Goal: Information Seeking & Learning: Check status

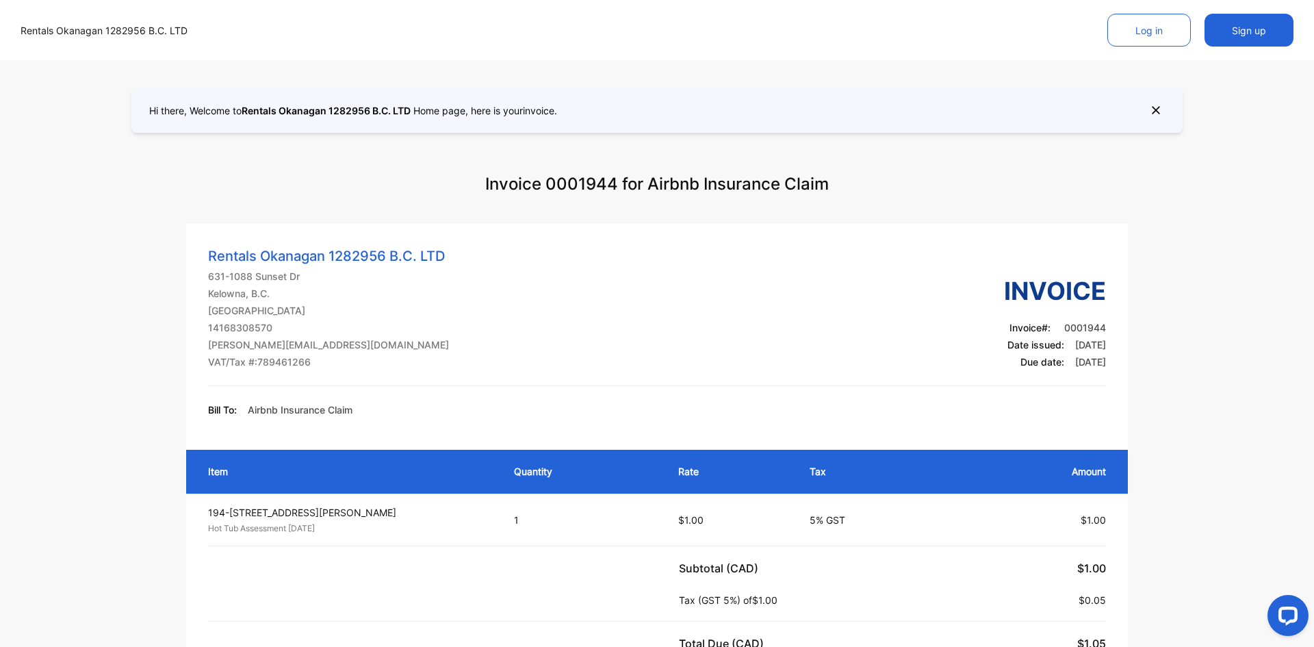
scroll to position [566, 0]
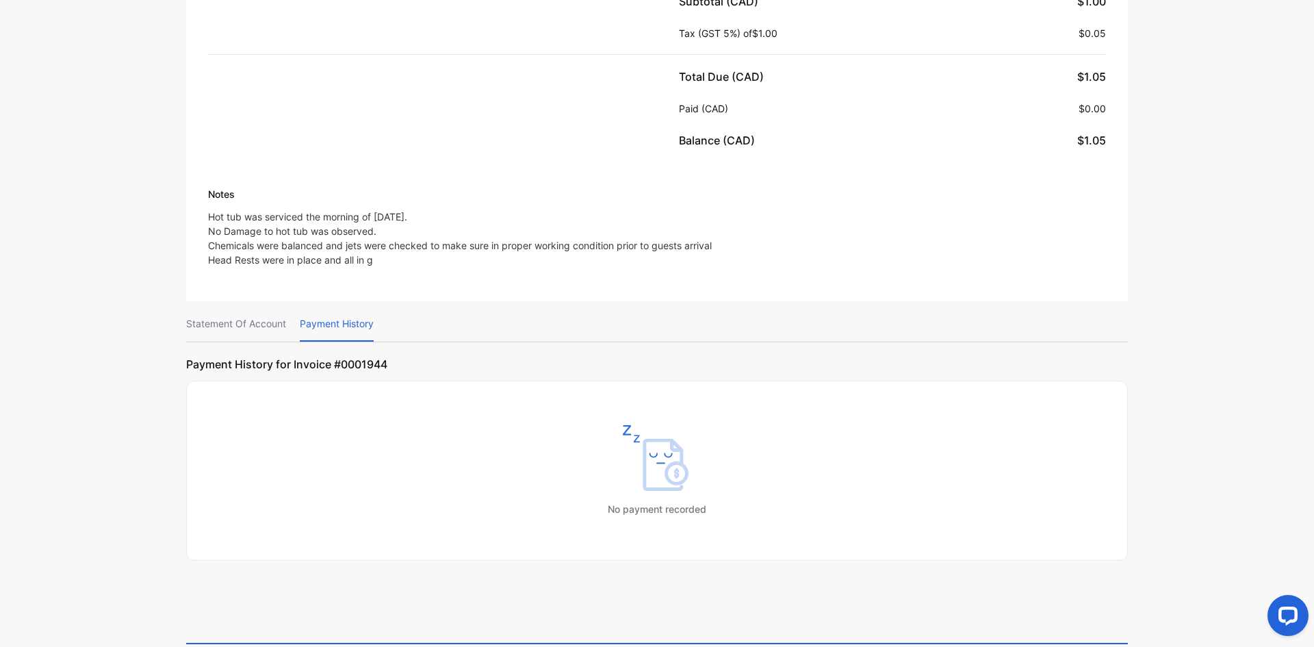
drag, startPoint x: 209, startPoint y: 214, endPoint x: 415, endPoint y: 255, distance: 209.9
click at [415, 255] on p "Hot tub was serviced the morning of [DATE]. No Damage to hot tub was observed. …" at bounding box center [461, 237] width 506 height 57
copy p "Hot tub was serviced the morning of [DATE]. No Damage to hot tub was observed. …"
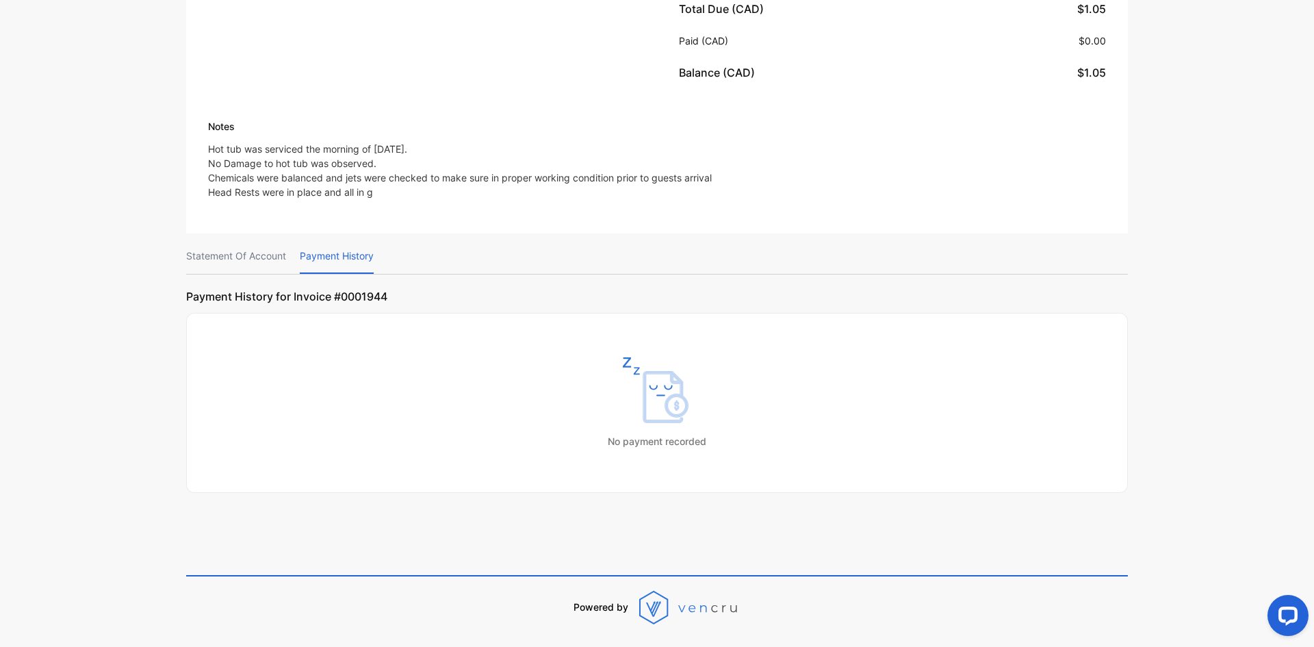
scroll to position [637, 0]
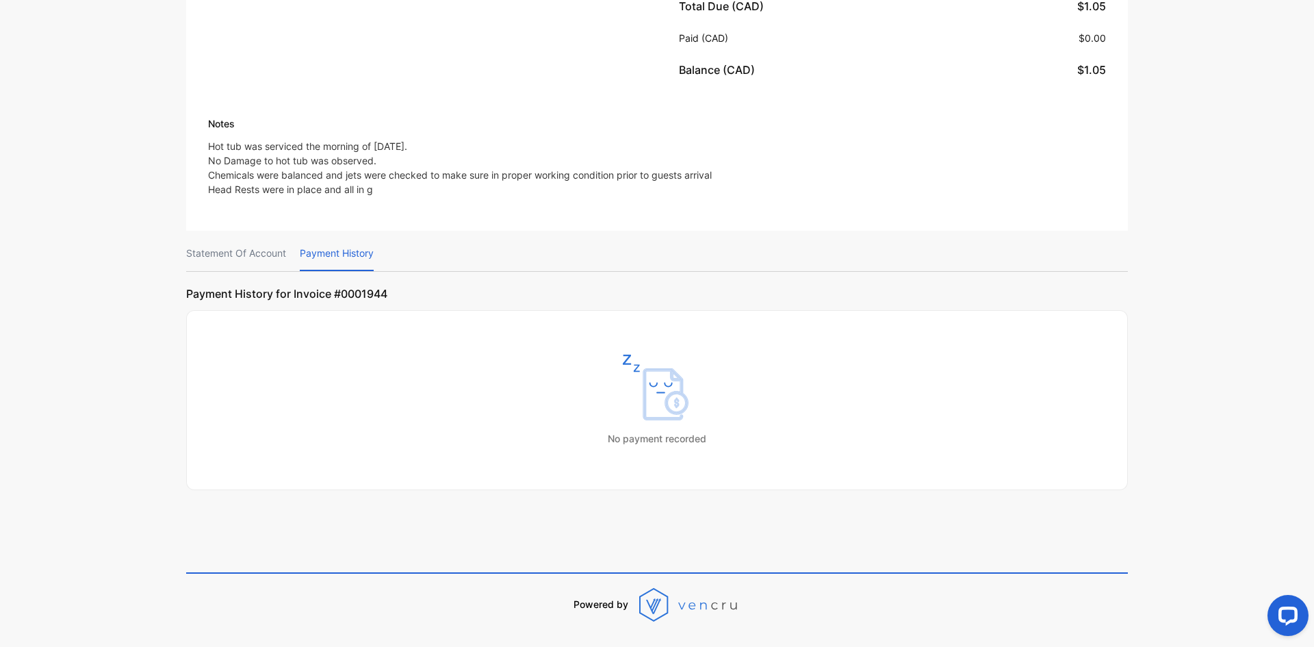
click at [272, 261] on p "Statement Of Account" at bounding box center [236, 253] width 100 height 35
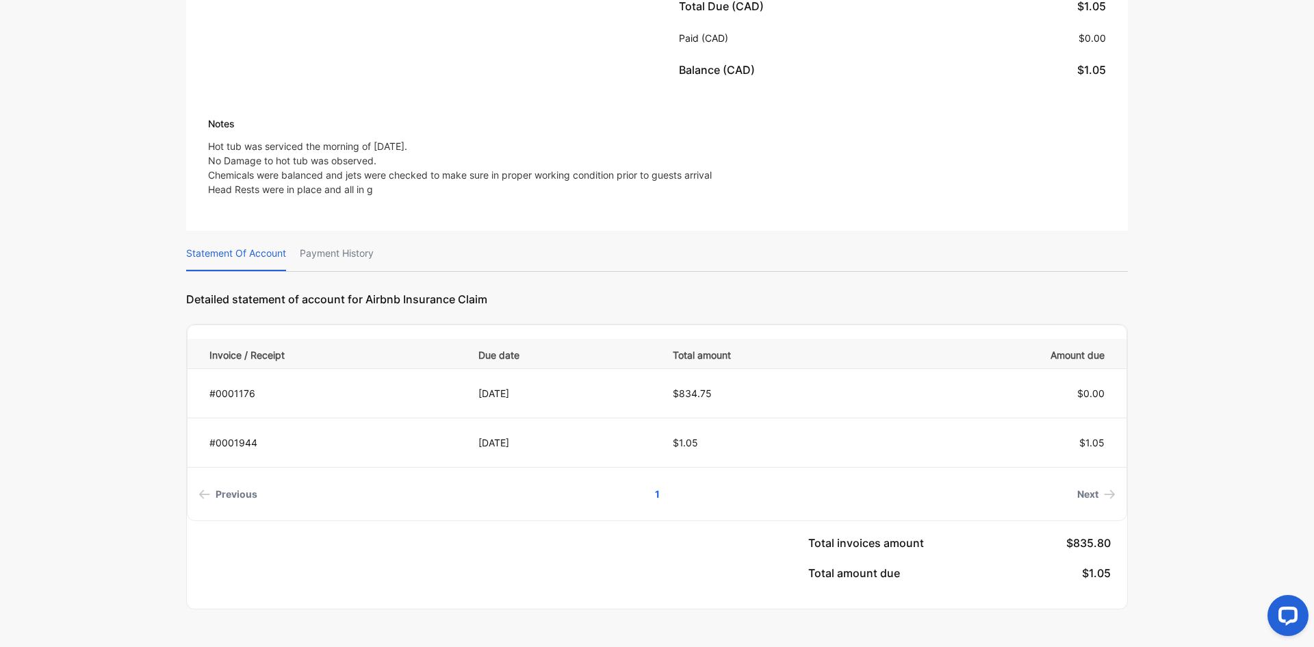
click at [350, 260] on p "Payment History" at bounding box center [337, 253] width 74 height 35
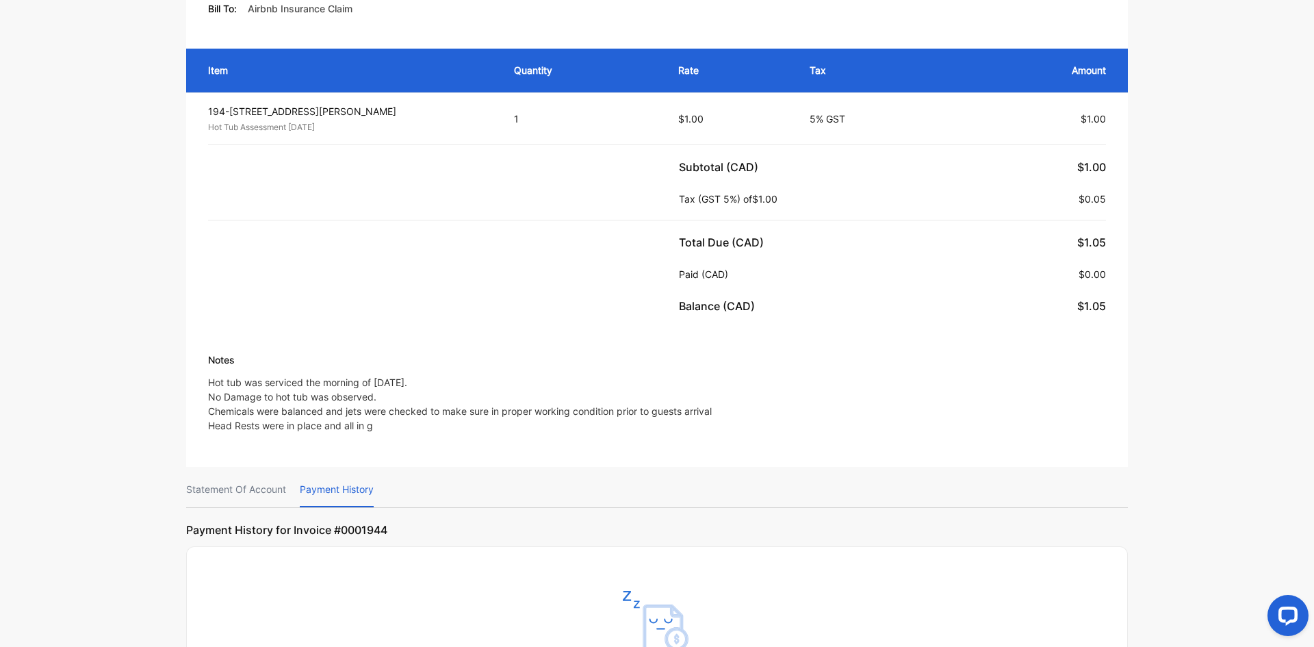
scroll to position [0, 0]
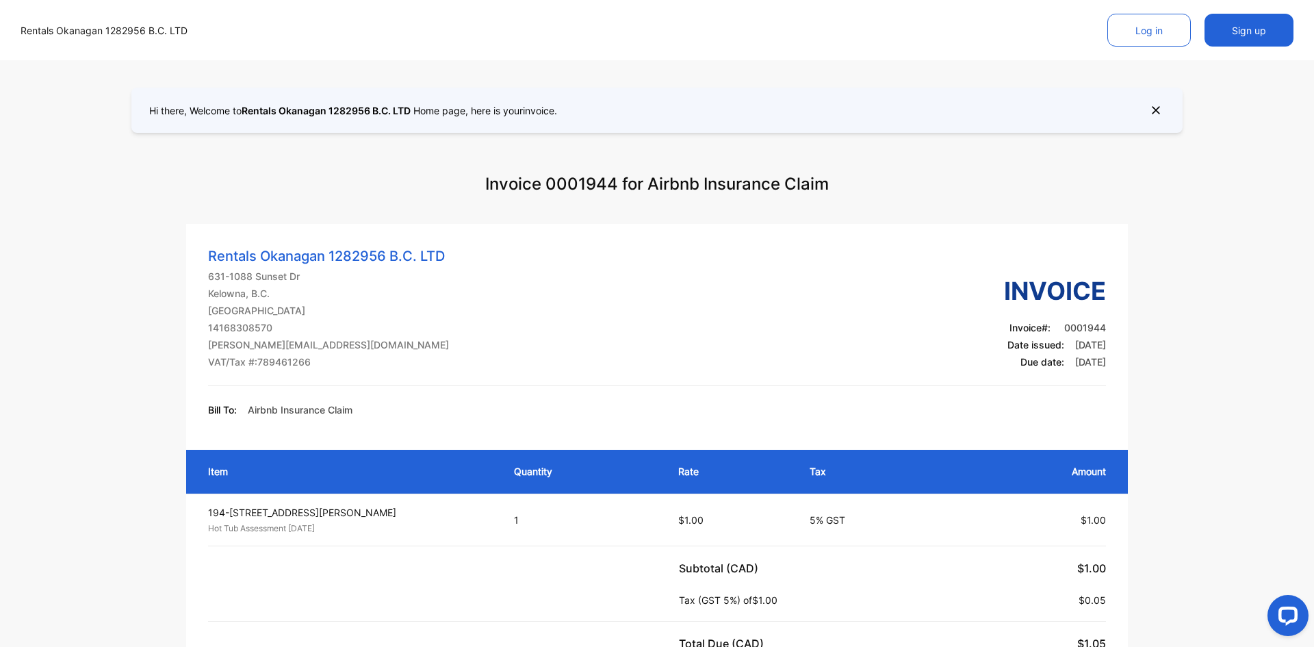
click at [353, 258] on p "Rentals Okanagan 1282956 B.C. LTD" at bounding box center [328, 256] width 241 height 21
click at [411, 255] on p "Rentals Okanagan 1282956 B.C. LTD" at bounding box center [328, 256] width 241 height 21
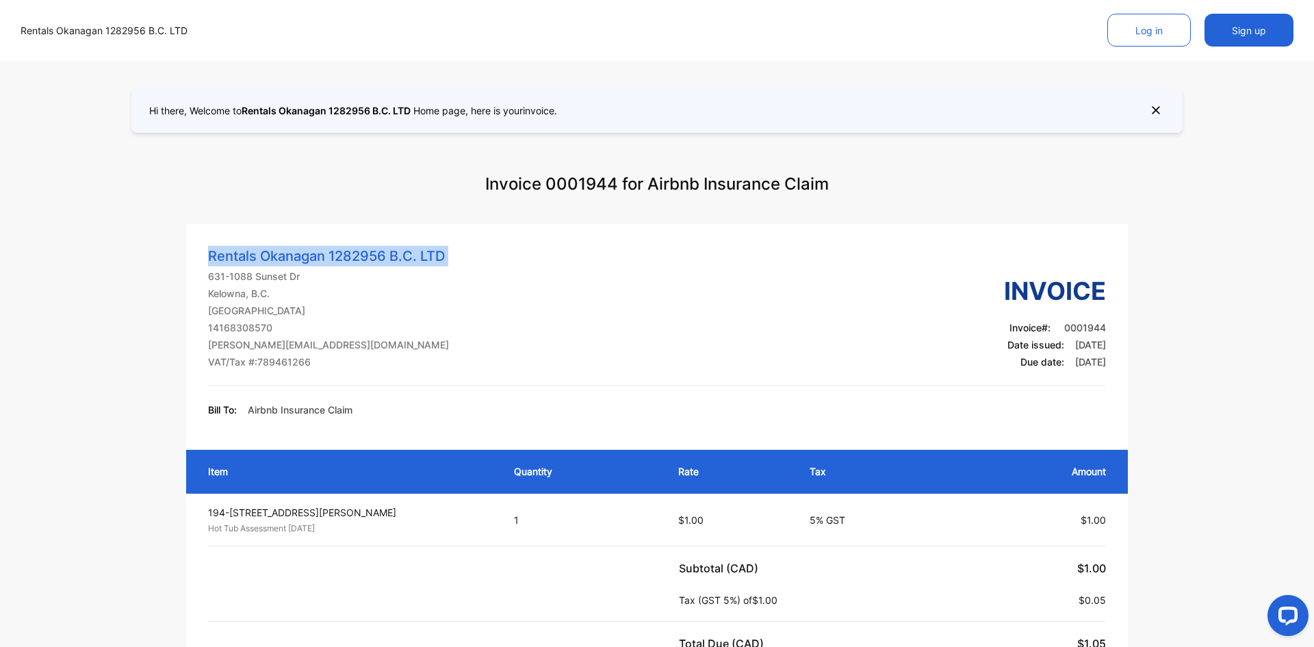
click at [411, 255] on p "Rentals Okanagan 1282956 B.C. LTD" at bounding box center [328, 256] width 241 height 21
